Goal: Task Accomplishment & Management: Complete application form

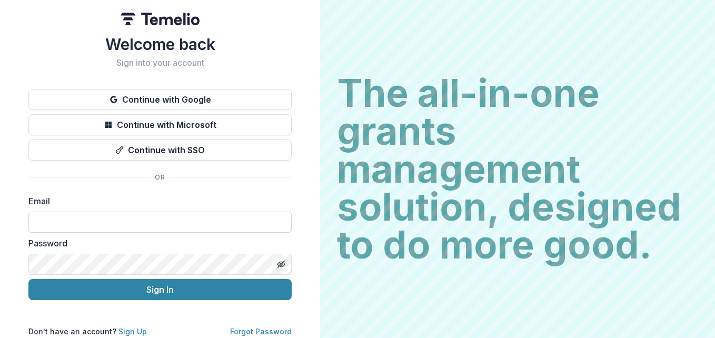
click at [88, 220] on input at bounding box center [159, 222] width 263 height 21
type input "**********"
click at [280, 263] on line "Toggle password visibility" at bounding box center [281, 264] width 6 height 6
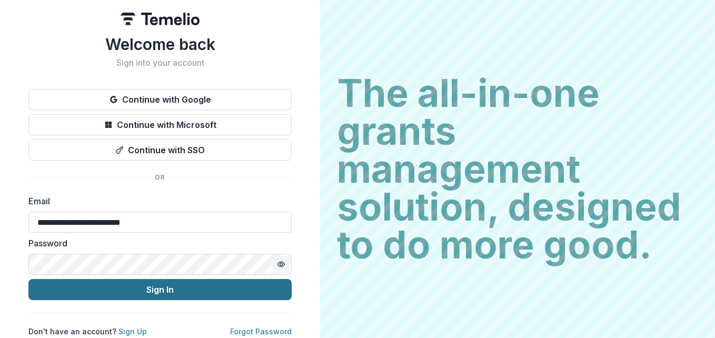
click at [133, 295] on button "Sign In" at bounding box center [159, 289] width 263 height 21
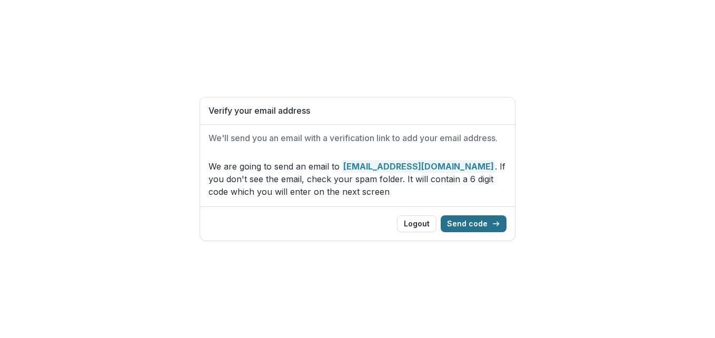
click at [474, 221] on button "Send code" at bounding box center [474, 223] width 66 height 17
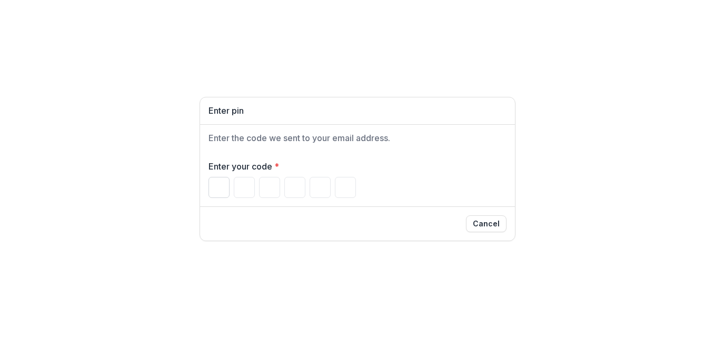
click at [217, 182] on input "Please enter your pin code" at bounding box center [219, 187] width 21 height 21
type input "*"
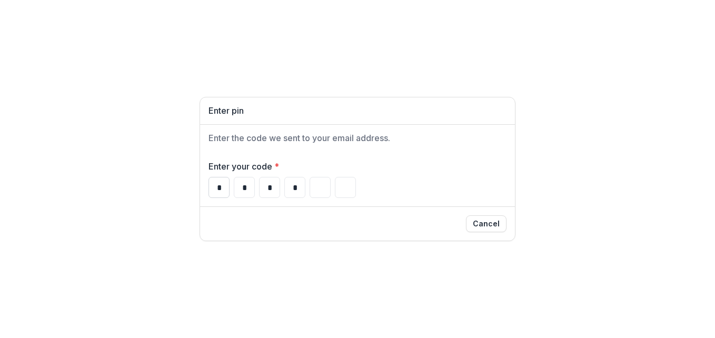
type input "*"
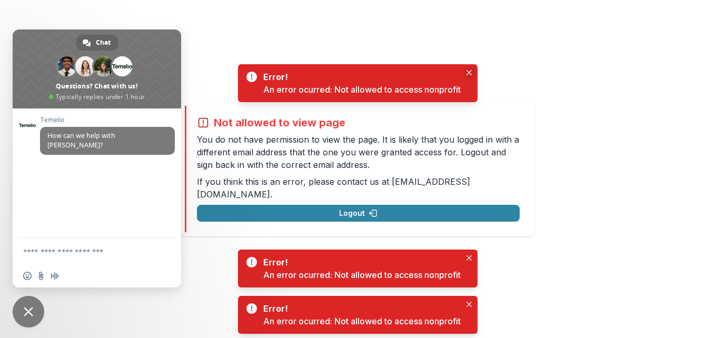
click at [466, 73] on button "Close" at bounding box center [469, 72] width 13 height 13
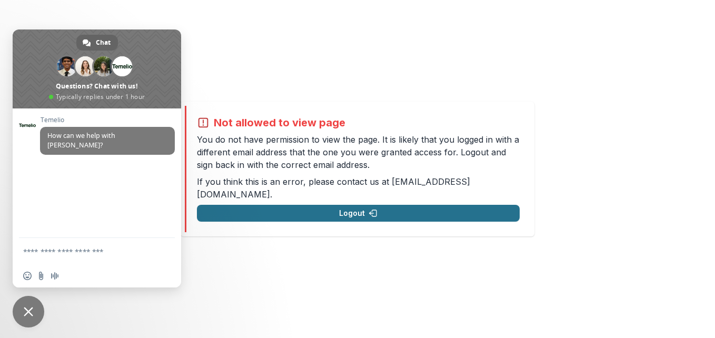
click at [362, 205] on button "Logout" at bounding box center [358, 213] width 323 height 17
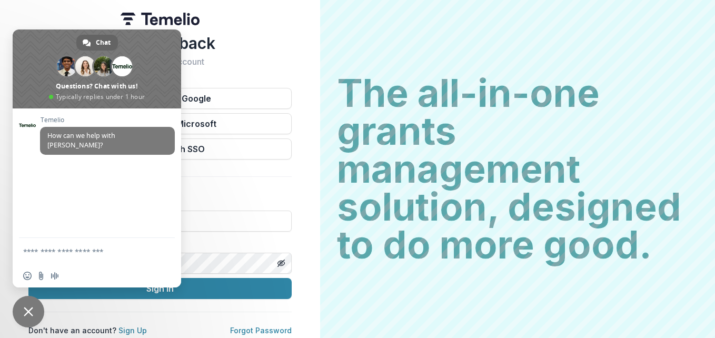
click at [255, 35] on h1 "Welcome back" at bounding box center [159, 43] width 263 height 19
click at [29, 314] on span "Close chat" at bounding box center [28, 311] width 9 height 9
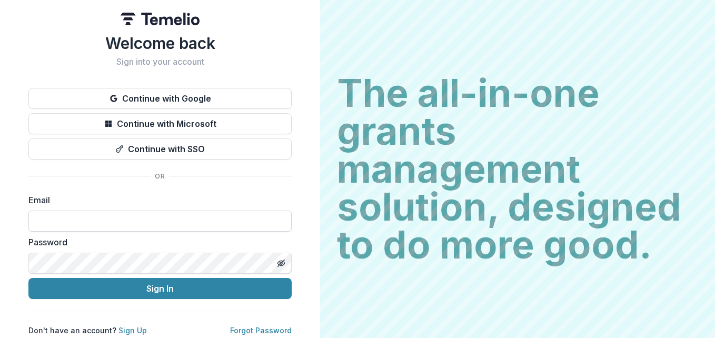
click at [91, 223] on input at bounding box center [159, 221] width 263 height 21
type input "**********"
click at [278, 267] on line "Toggle password visibility" at bounding box center [281, 263] width 6 height 6
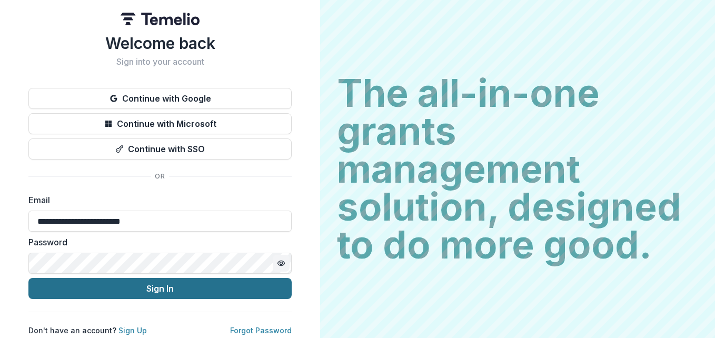
click at [253, 283] on button "Sign In" at bounding box center [159, 288] width 263 height 21
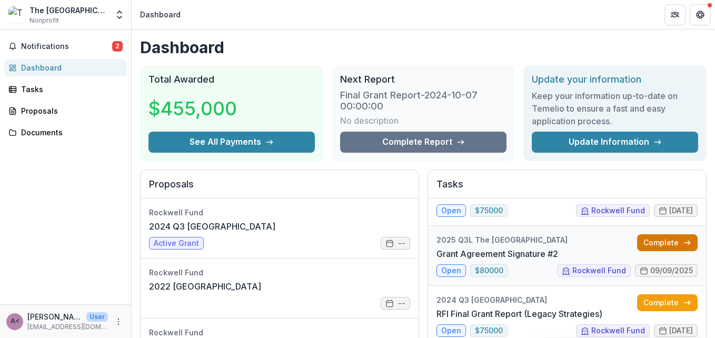
scroll to position [20, 0]
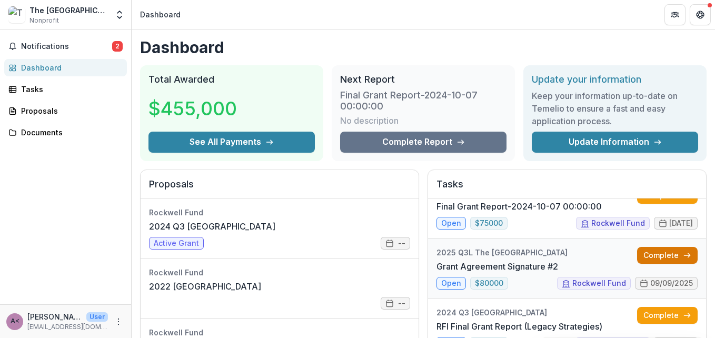
click at [674, 254] on link "Complete" at bounding box center [667, 255] width 61 height 17
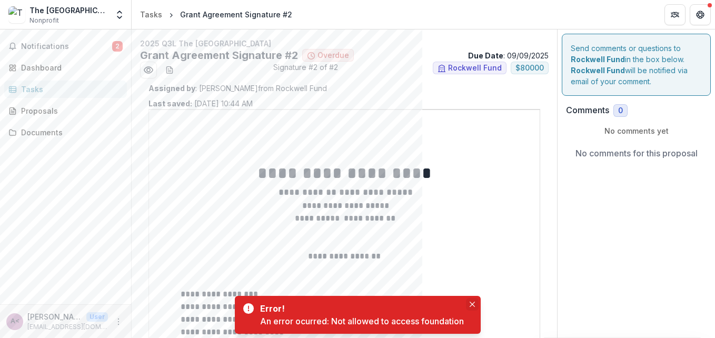
click at [470, 302] on button "Close" at bounding box center [472, 304] width 13 height 13
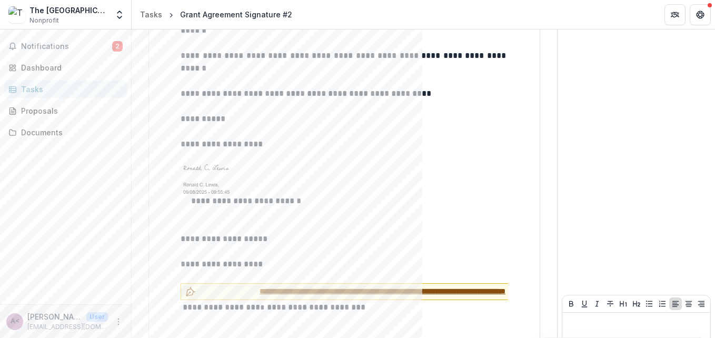
scroll to position [1350, 0]
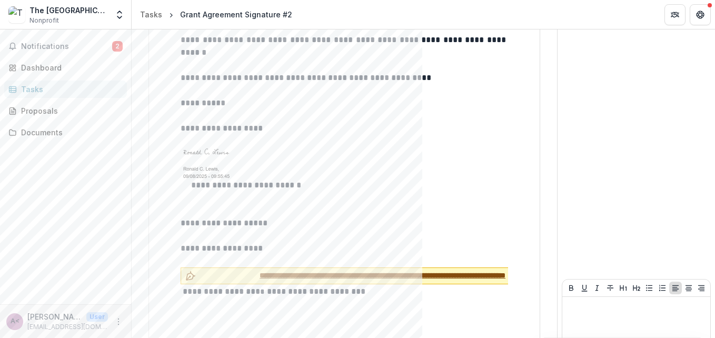
click at [219, 270] on span "**********" at bounding box center [382, 275] width 365 height 11
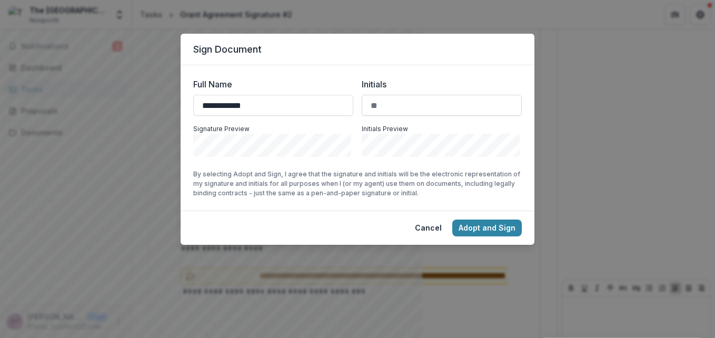
type input "**********"
click at [399, 107] on input "Initials" at bounding box center [442, 105] width 160 height 21
type input "**"
click at [480, 228] on button "Adopt and Sign" at bounding box center [487, 228] width 70 height 17
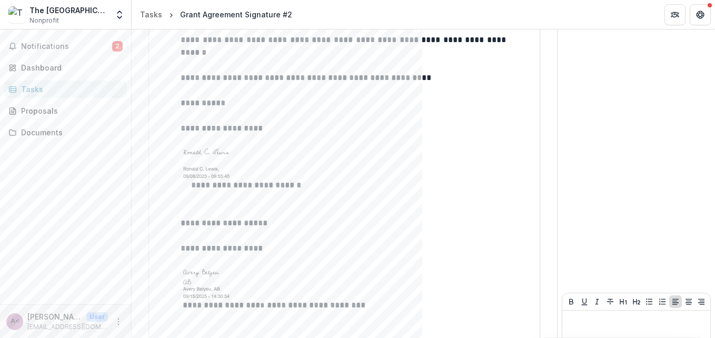
scroll to position [1375, 0]
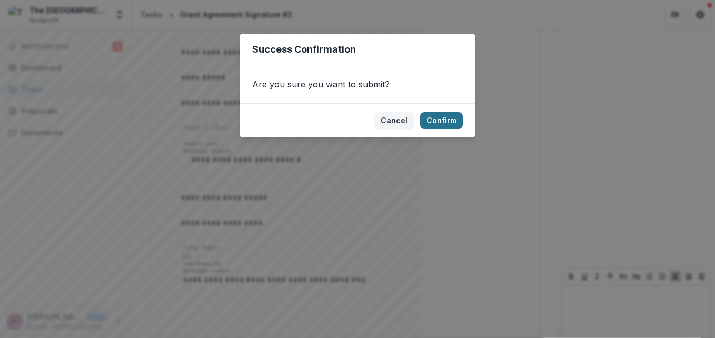
click at [456, 121] on button "Confirm" at bounding box center [441, 120] width 43 height 17
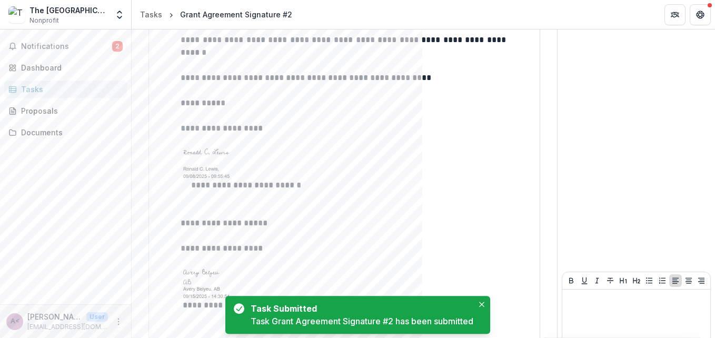
scroll to position [1379, 0]
